Goal: Transaction & Acquisition: Purchase product/service

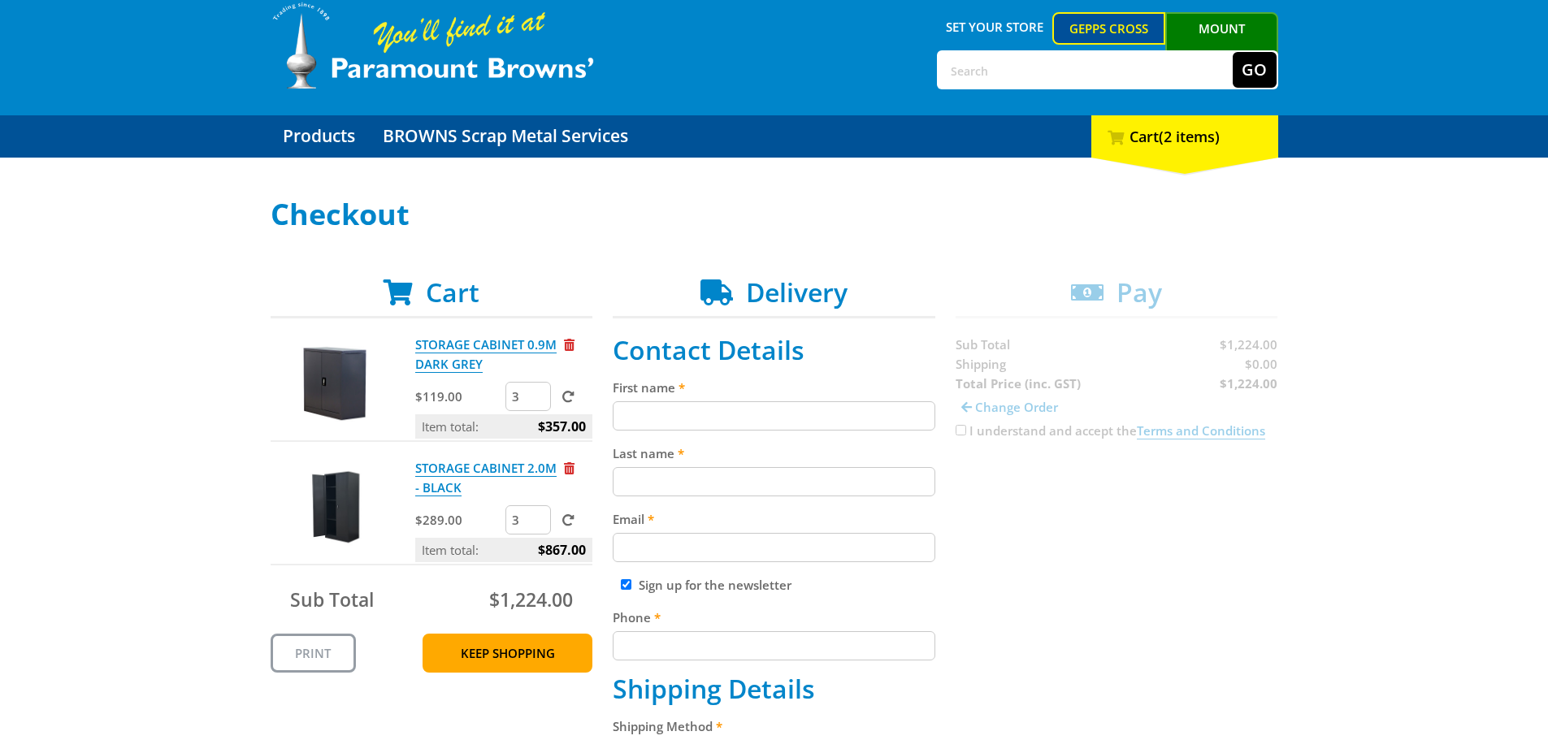
scroll to position [163, 0]
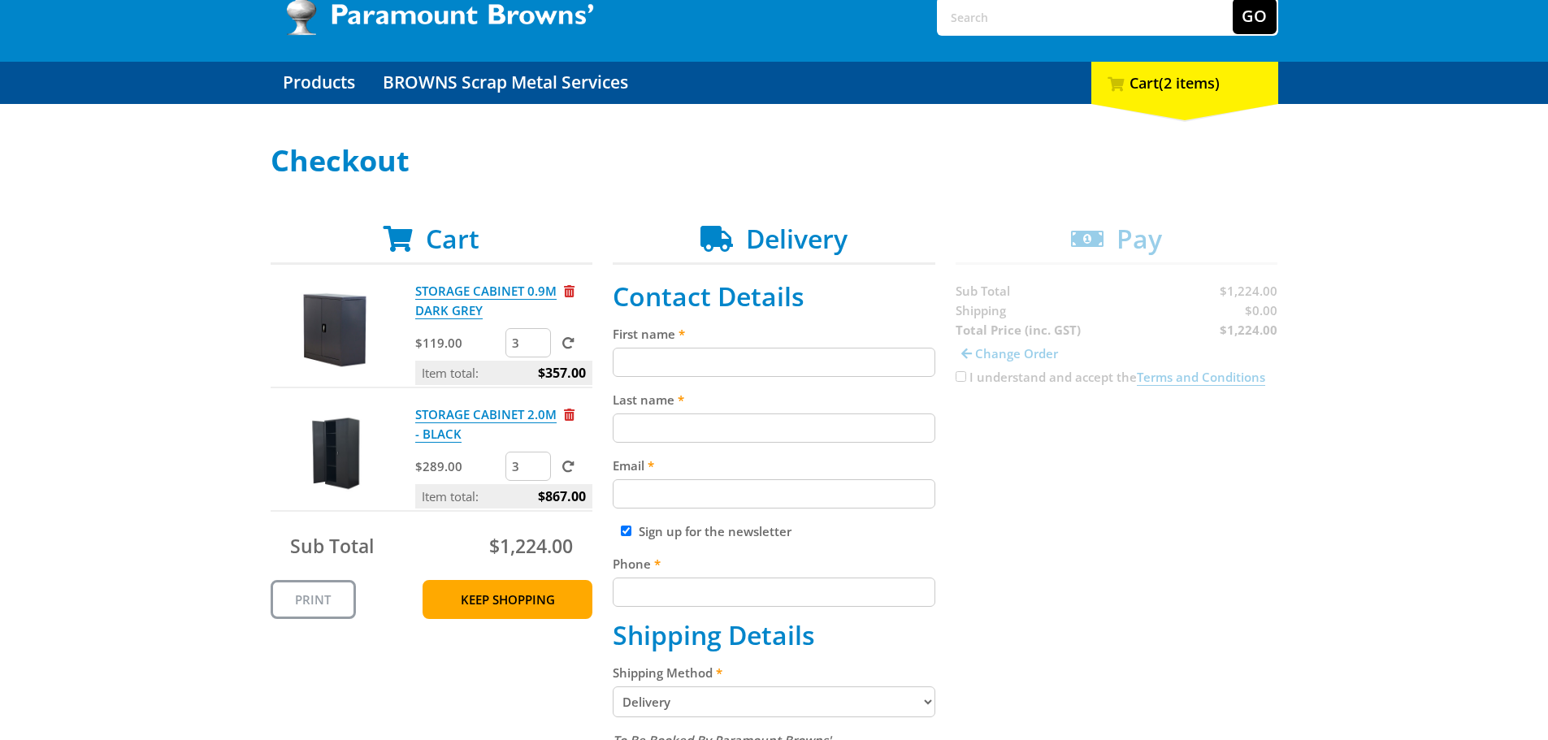
scroll to position [163, 0]
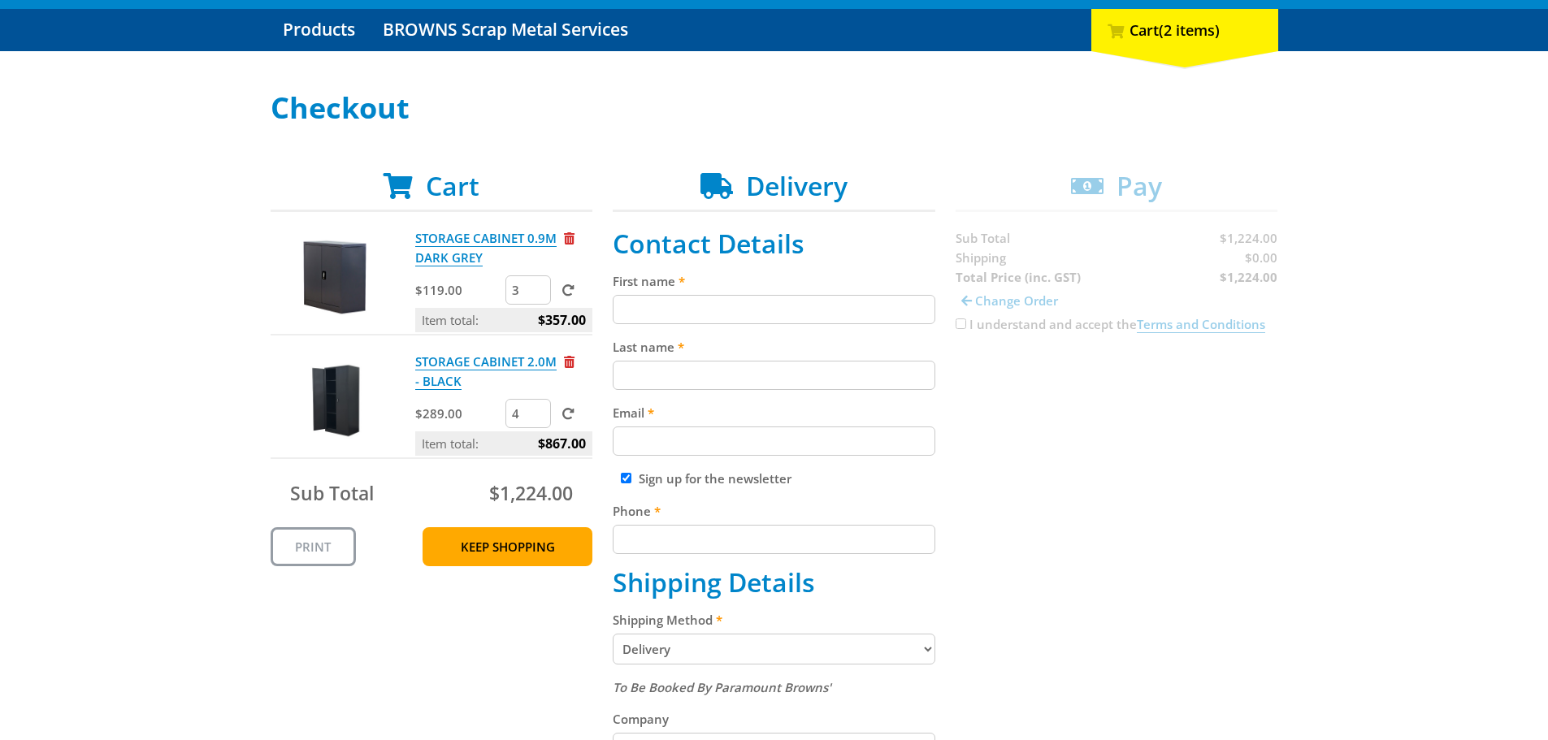
type input "4"
click at [539, 411] on input "4" at bounding box center [529, 413] width 46 height 29
click at [567, 416] on span at bounding box center [568, 414] width 12 height 12
click at [0, 0] on input "submit" at bounding box center [0, 0] width 0 height 0
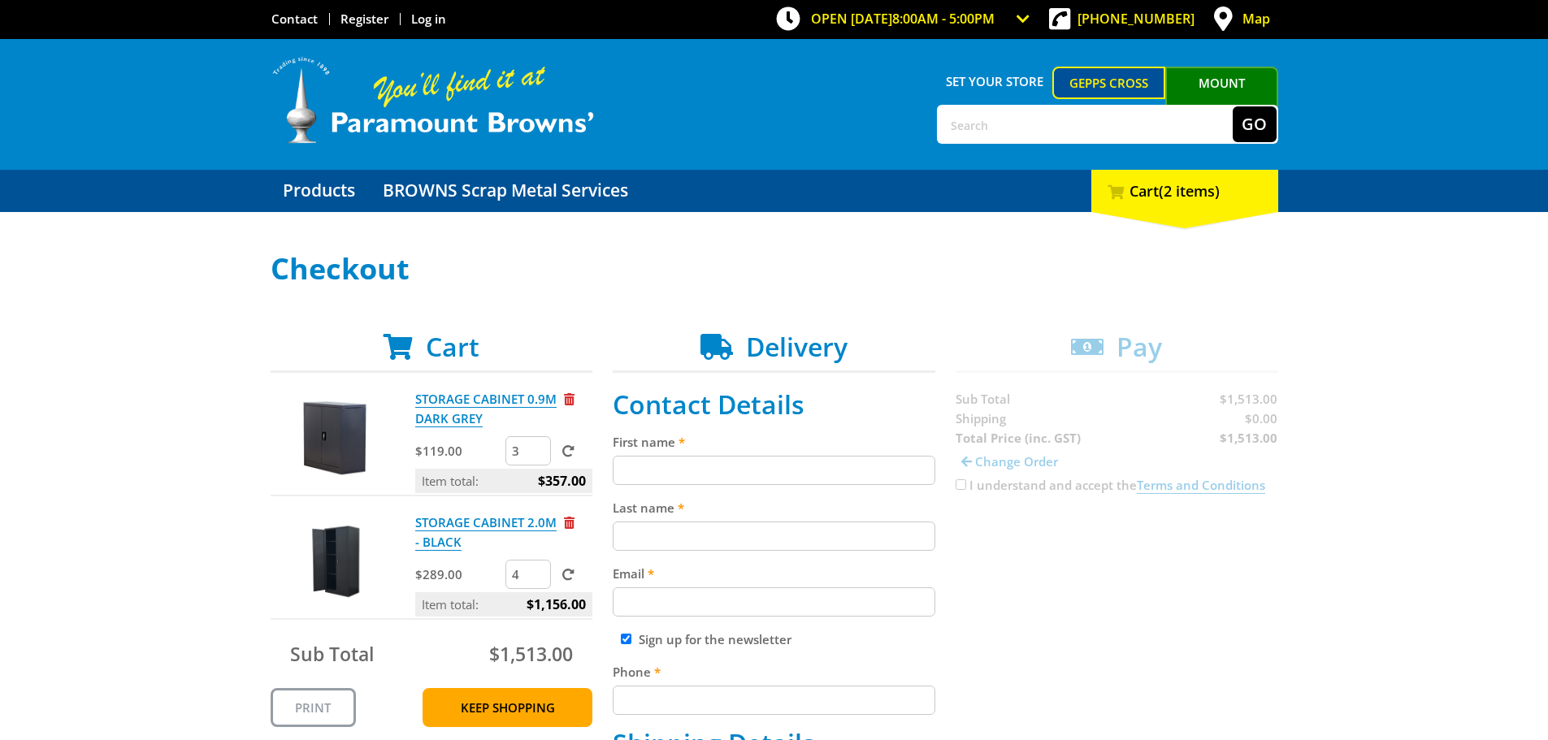
scroll to position [0, 0]
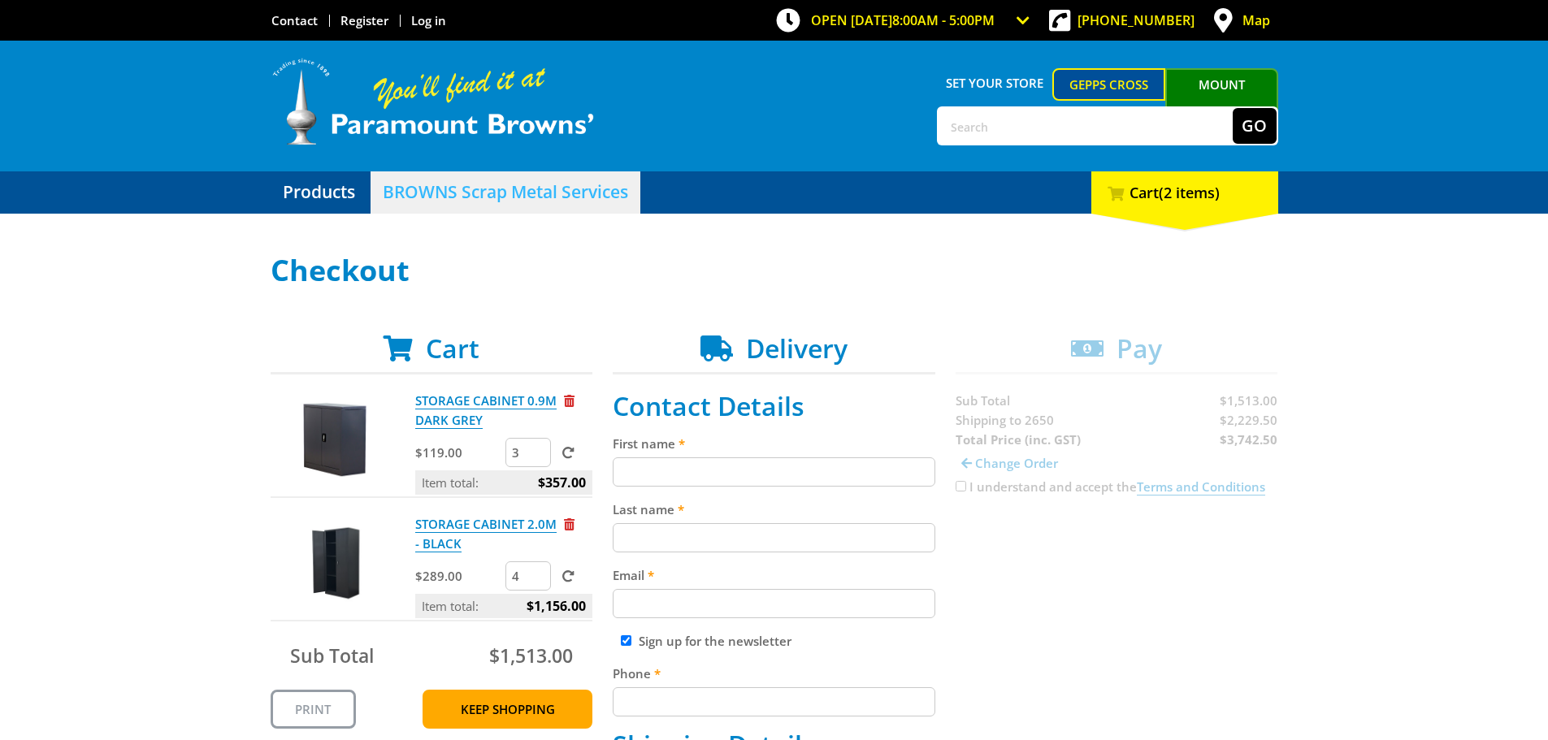
click at [487, 195] on link "BROWNS Scrap Metal Services" at bounding box center [506, 193] width 270 height 42
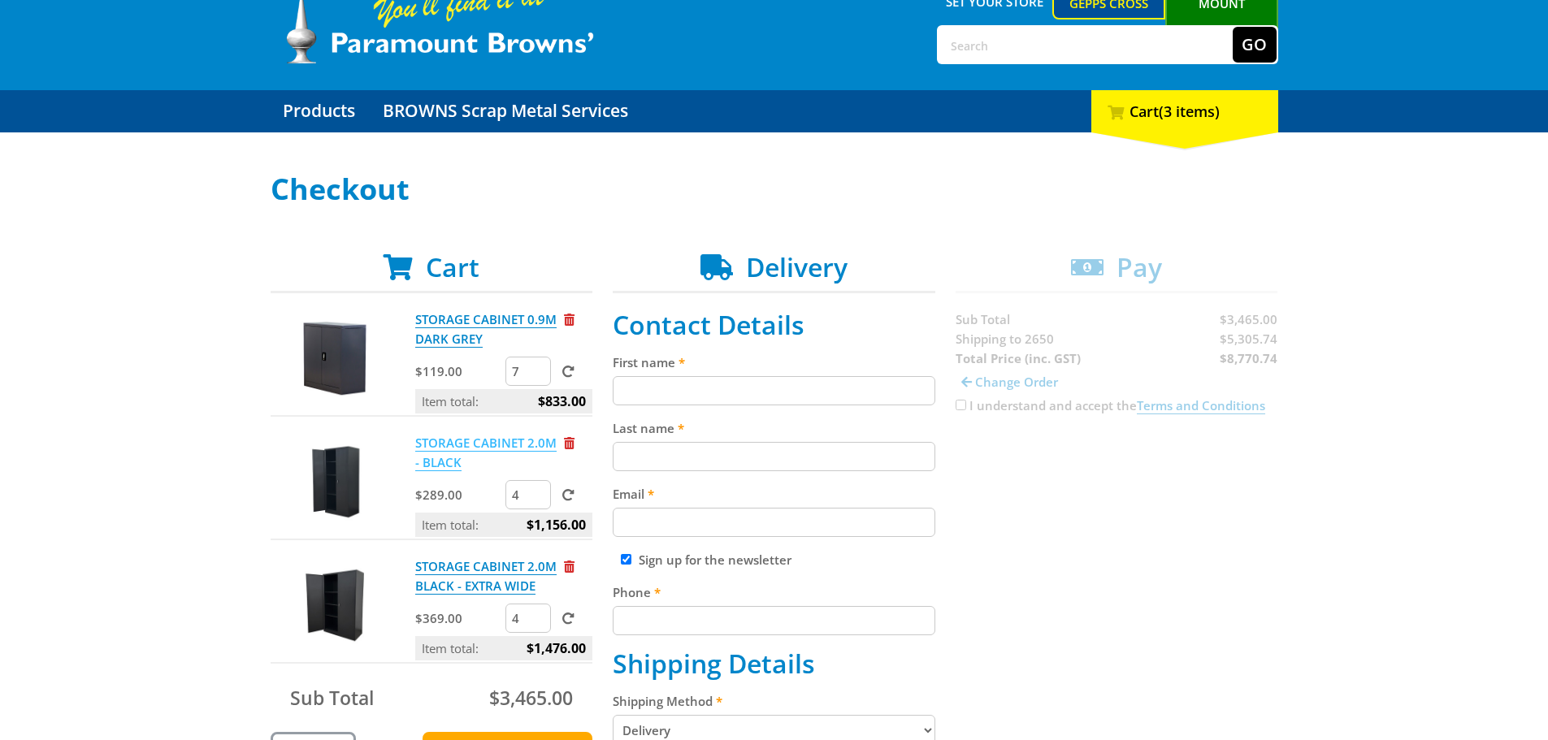
click at [453, 449] on link "STORAGE CABINET 2.0M - BLACK" at bounding box center [485, 453] width 141 height 37
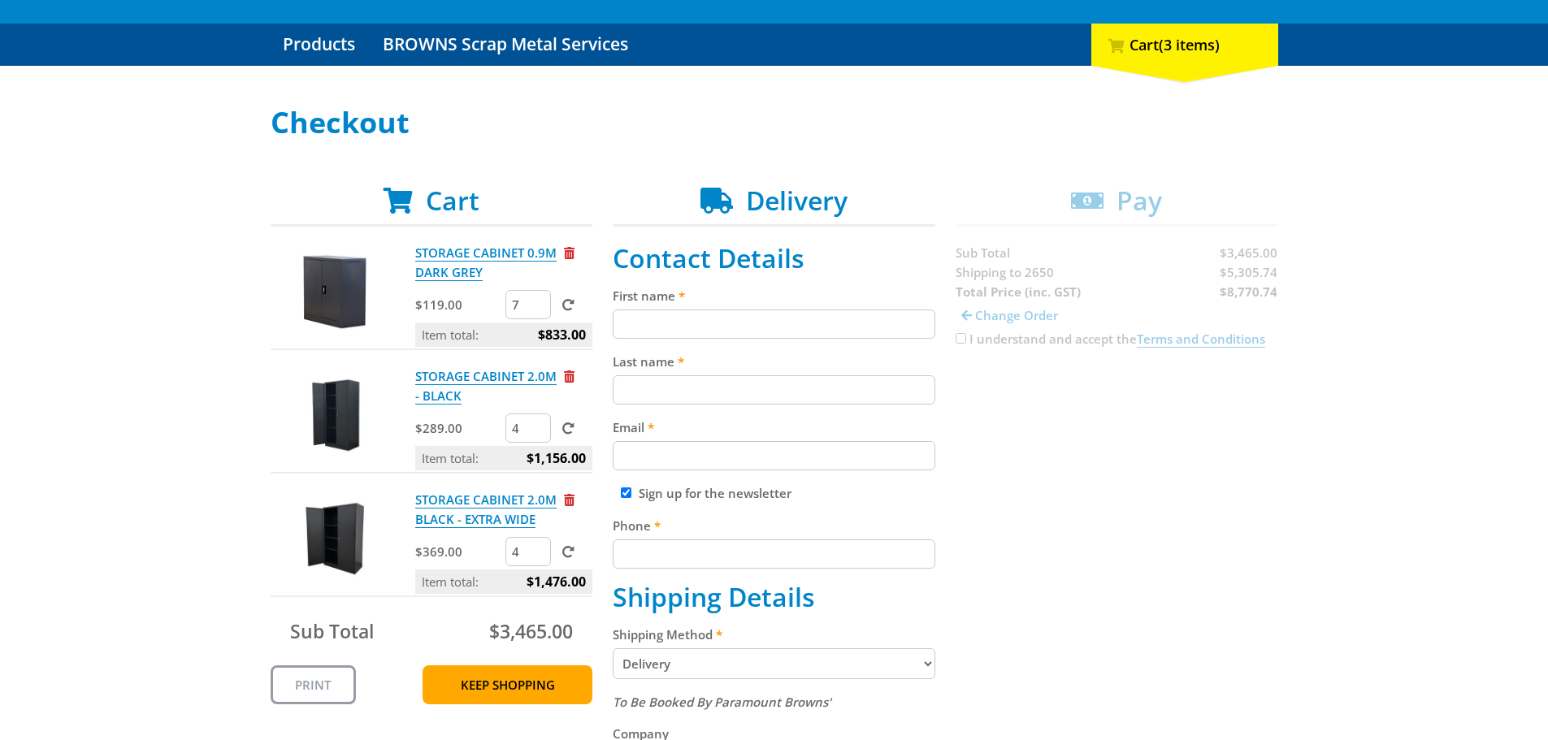
scroll to position [163, 0]
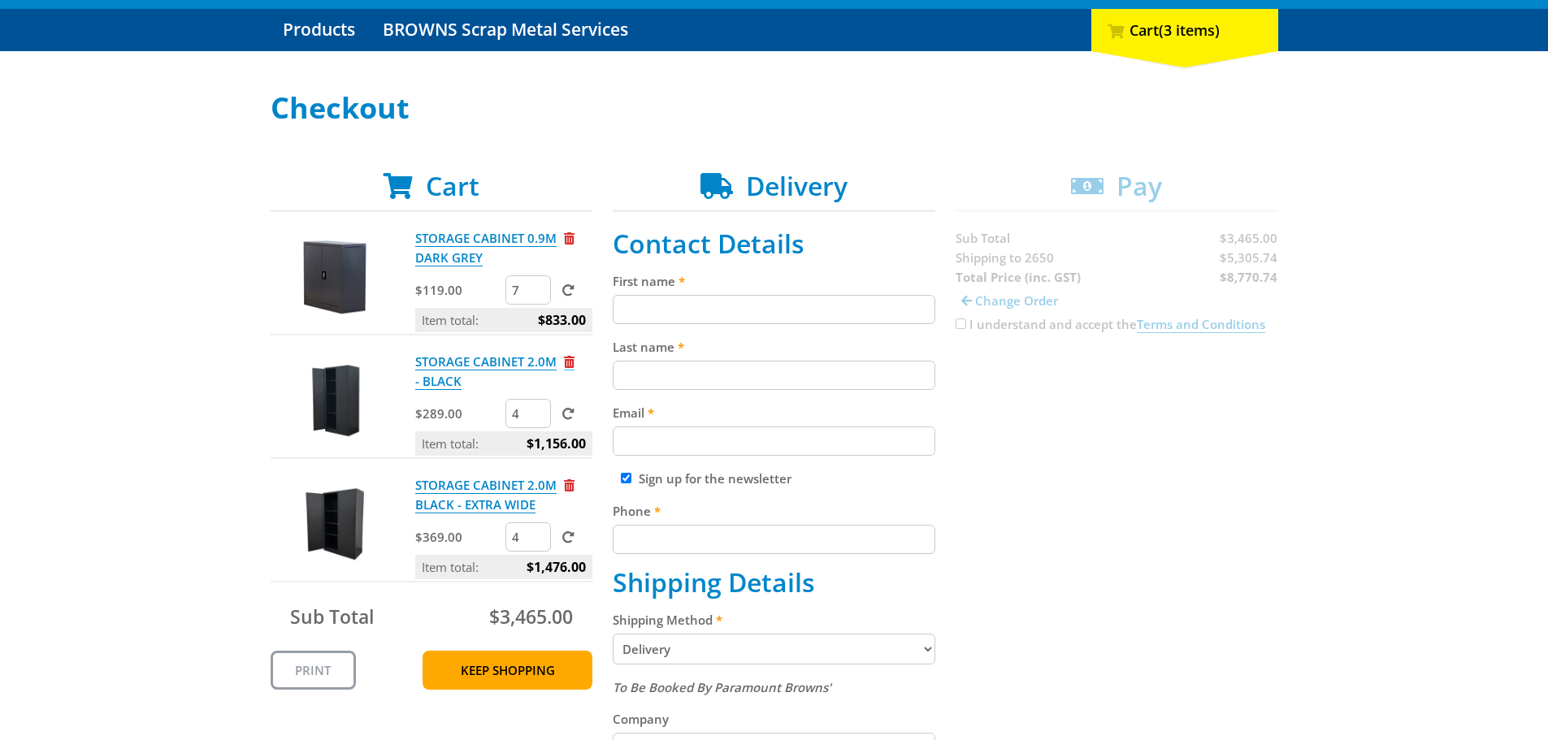
click at [567, 363] on span "Remove from cart" at bounding box center [569, 362] width 11 height 12
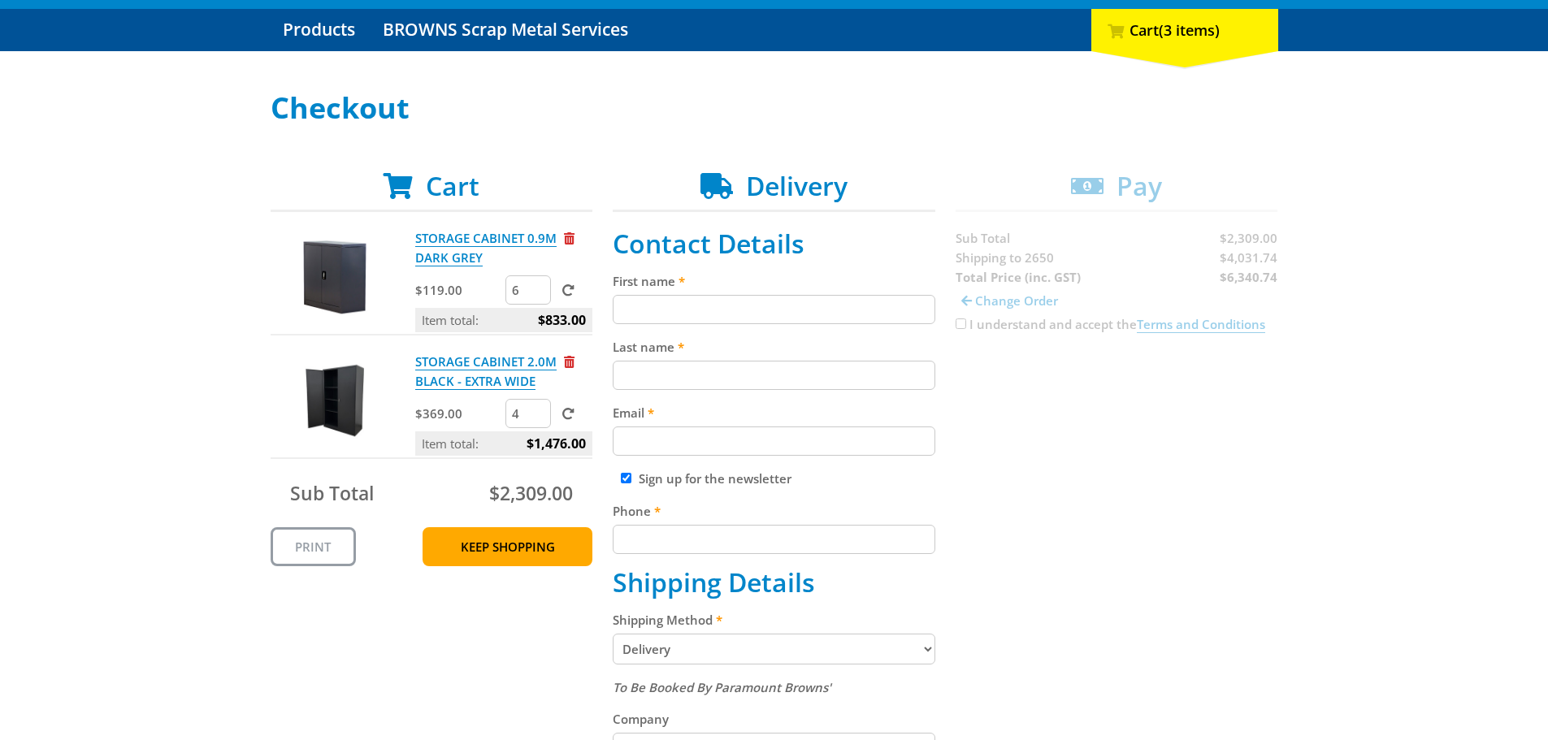
click at [541, 294] on input "6" at bounding box center [529, 290] width 46 height 29
click at [541, 294] on input "5" at bounding box center [529, 290] width 46 height 29
type input "4"
click at [541, 294] on input "4" at bounding box center [529, 290] width 46 height 29
click at [567, 288] on span at bounding box center [568, 290] width 12 height 12
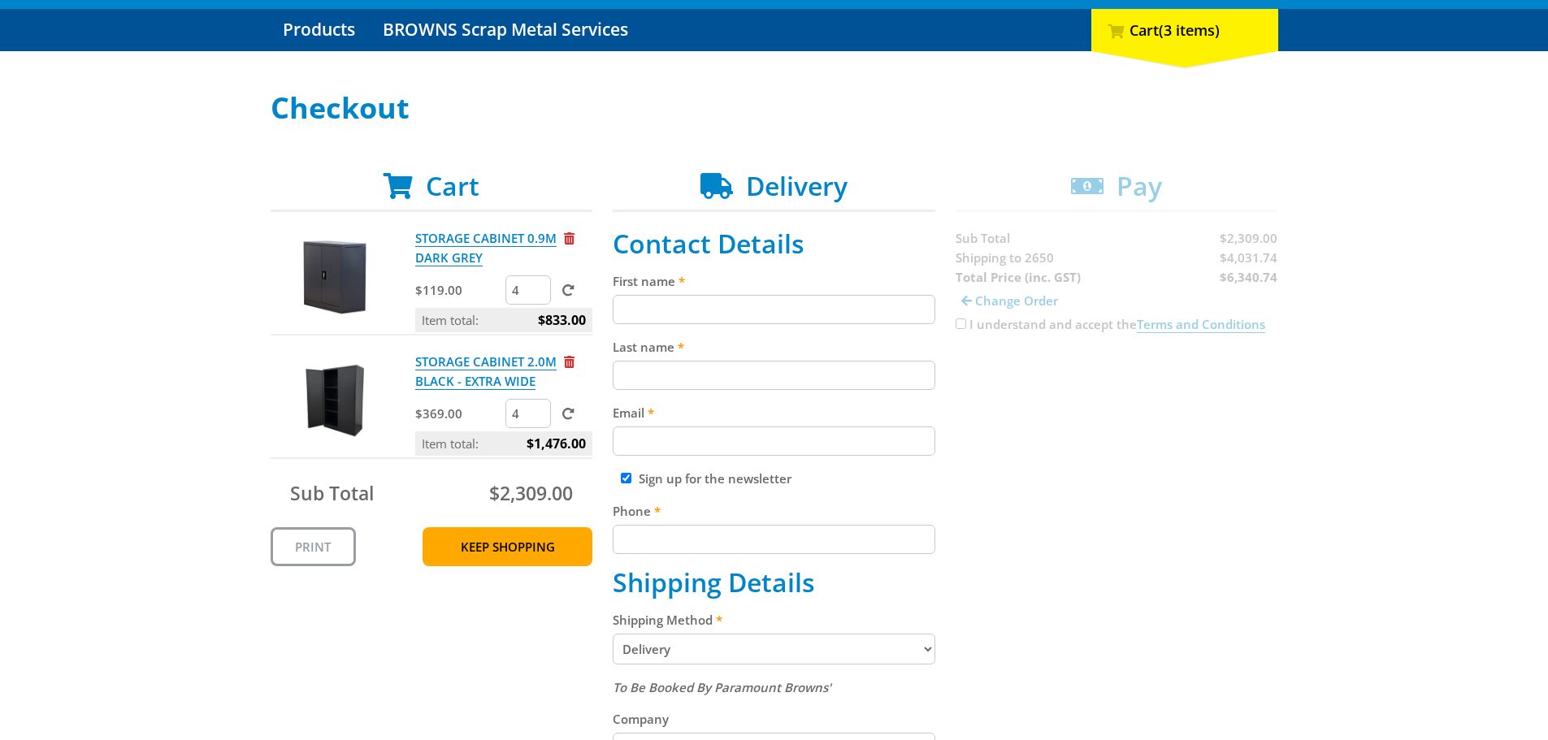
click at [0, 0] on input "submit" at bounding box center [0, 0] width 0 height 0
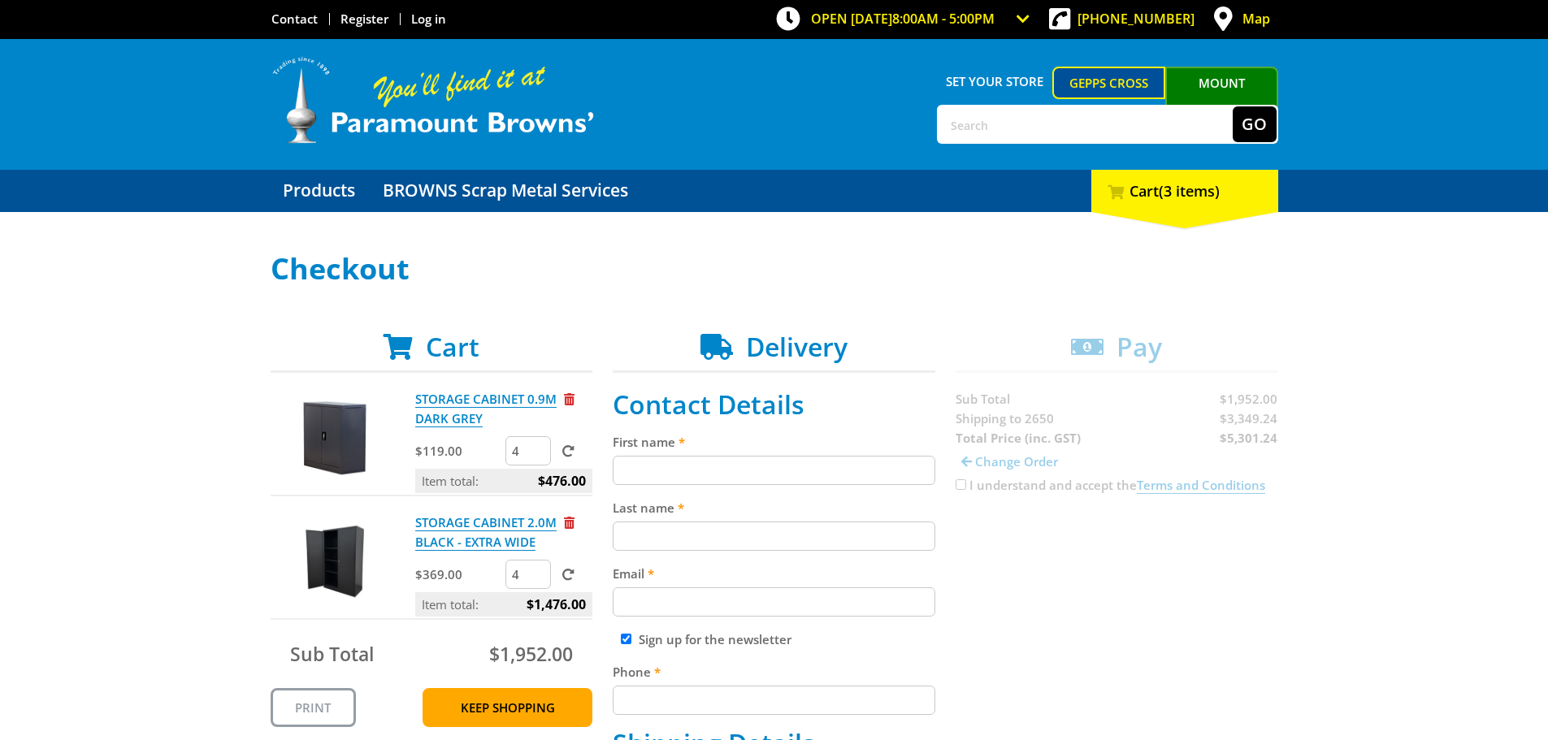
scroll to position [0, 0]
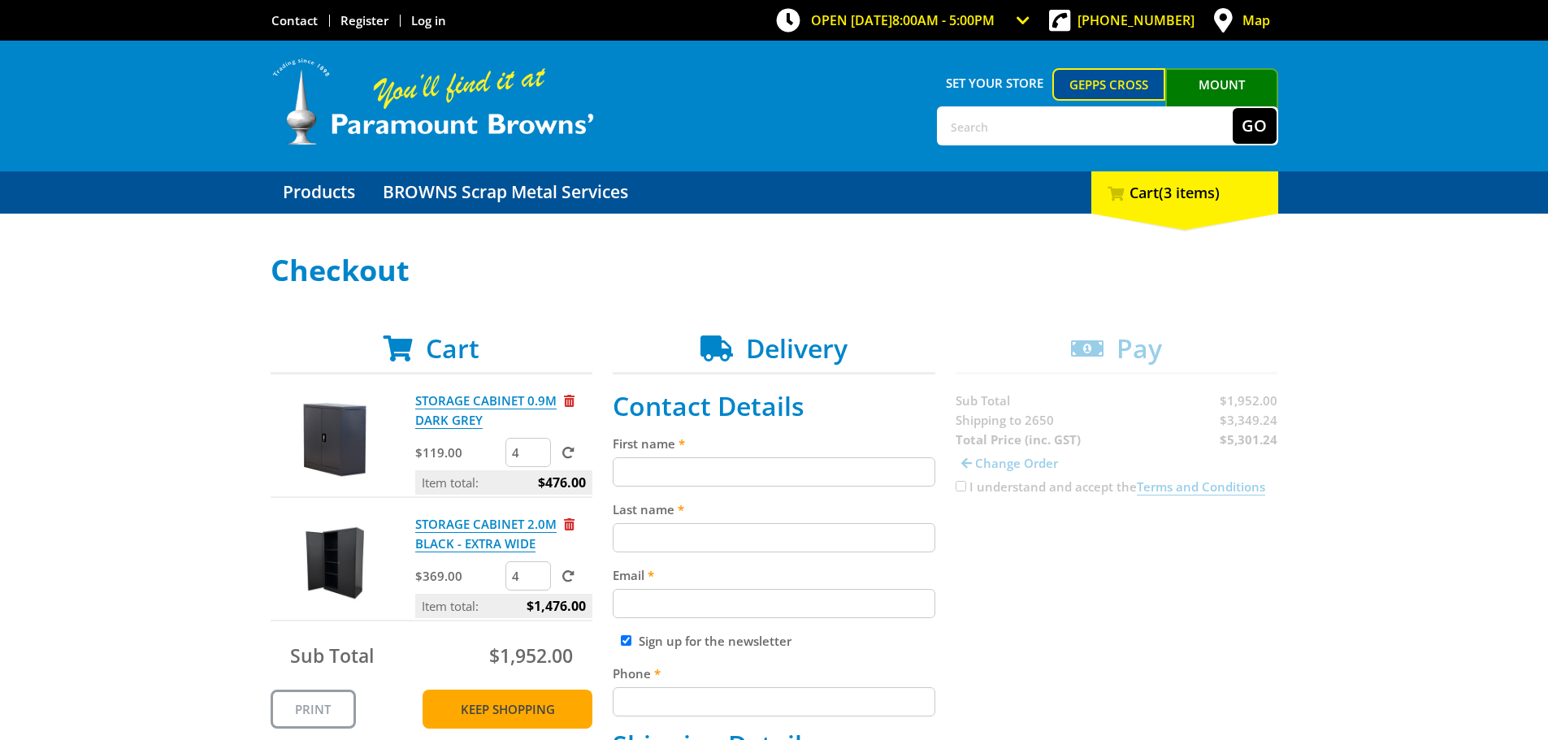
click at [532, 718] on link "Keep Shopping" at bounding box center [508, 709] width 170 height 39
click at [301, 185] on link "Products" at bounding box center [319, 193] width 97 height 42
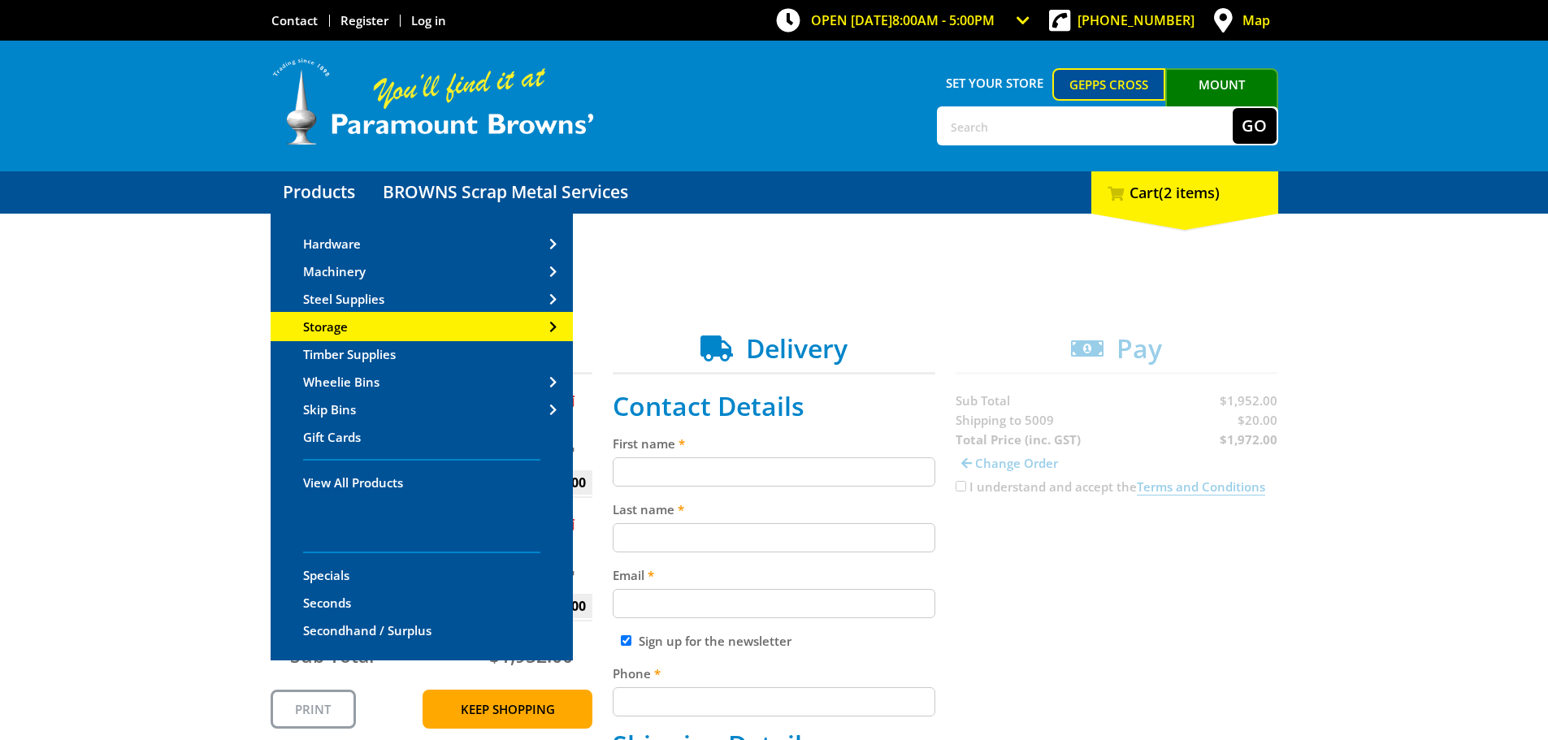
click at [420, 330] on link "Storage" at bounding box center [422, 327] width 302 height 26
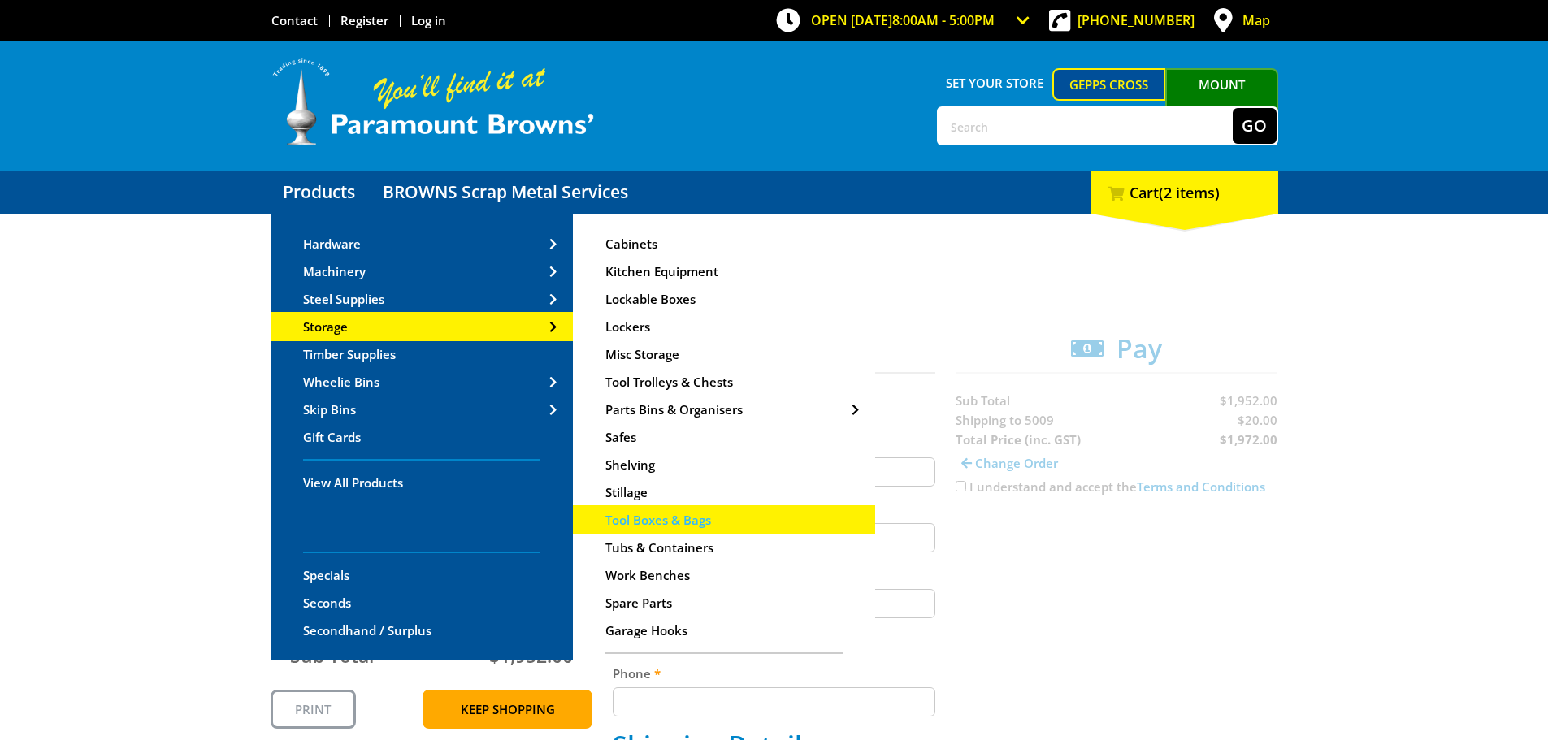
click at [774, 516] on link "Tool Boxes & Bags" at bounding box center [724, 520] width 302 height 26
